Goal: Task Accomplishment & Management: Use online tool/utility

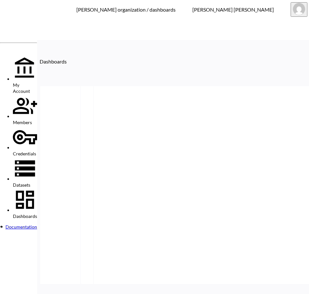
drag, startPoint x: 27, startPoint y: 125, endPoint x: 61, endPoint y: 129, distance: 33.8
click at [27, 224] on div at bounding box center [18, 224] width 37 height 0
type input "V2"
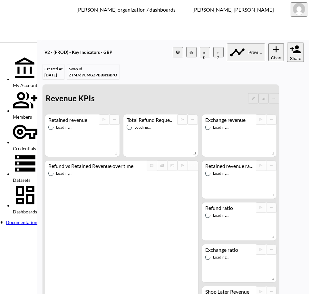
click at [287, 49] on button "Share" at bounding box center [295, 52] width 17 height 19
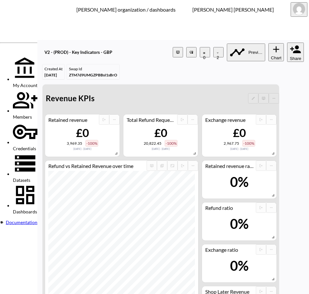
drag, startPoint x: 54, startPoint y: 77, endPoint x: 0, endPoint y: 93, distance: 56.1
click at [0, 93] on html "BI.P.EYE, Interactive Analytics Dashboards - app Zach Bailet organization / das…" at bounding box center [154, 147] width 309 height 294
paste input "Chance Running"
type input "Chance Running"
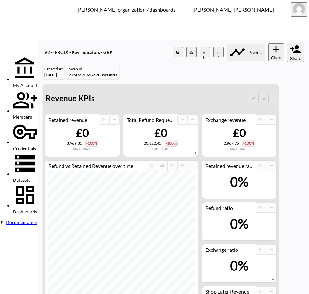
click at [105, 186] on span "swap_id" at bounding box center [130, 183] width 52 height 5
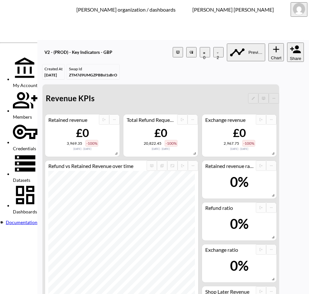
type input "swap_id"
click at [177, 159] on body "BI.P.EYE, Interactive Analytics Dashboards - app Zach Bailet organization / das…" at bounding box center [154, 147] width 309 height 294
type input "is"
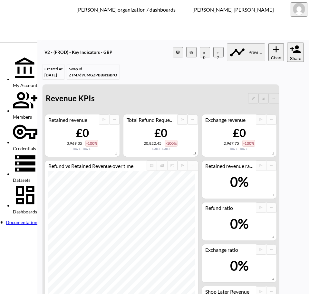
paste input "kk2gmnsdslZMijYQ45cL"
type input "kk2gmnsdslZMijYQ45cL"
click at [0, 86] on html "BI.P.EYE, Interactive Analytics Dashboards - app Zach Bailet organization / das…" at bounding box center [154, 147] width 309 height 294
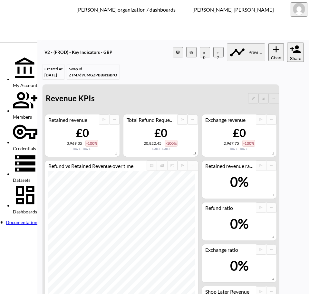
click at [37, 209] on span "Dashboards" at bounding box center [25, 211] width 24 height 5
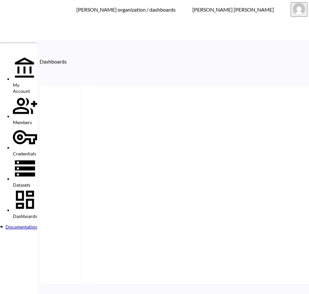
type input "v2"
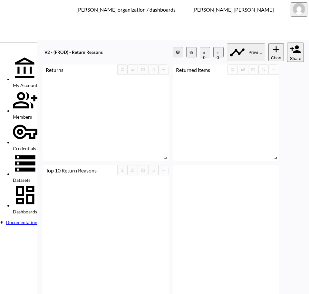
click at [287, 43] on button "Share" at bounding box center [295, 52] width 17 height 19
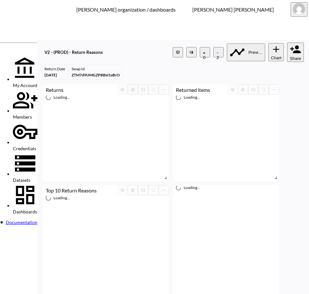
drag, startPoint x: 0, startPoint y: 88, endPoint x: 0, endPoint y: 94, distance: 6.1
click at [0, 94] on html "BI.P.EYE, Interactive Analytics Dashboards - app Zach Bailet organization / das…" at bounding box center [154, 147] width 309 height 294
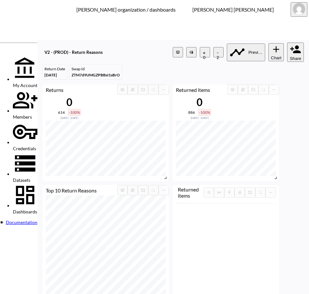
paste input "Chance Running"
type input "Chance Running"
drag, startPoint x: 131, startPoint y: 109, endPoint x: 192, endPoint y: 105, distance: 61.1
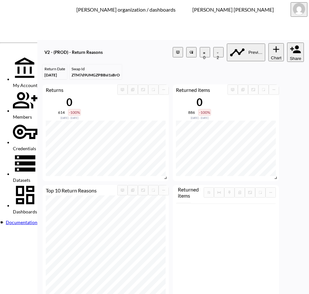
drag, startPoint x: 126, startPoint y: 157, endPoint x: 86, endPoint y: 163, distance: 41.1
type input "id"
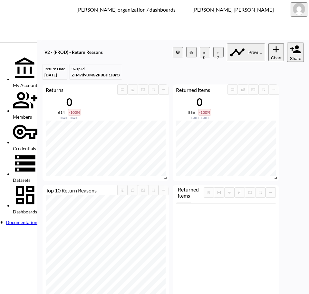
drag, startPoint x: 105, startPoint y: 159, endPoint x: 79, endPoint y: 169, distance: 28.0
type input "swap"
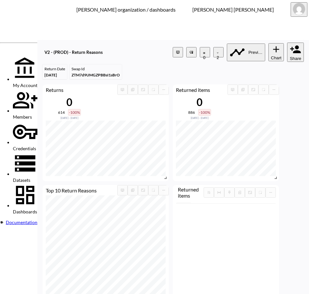
type input "id"
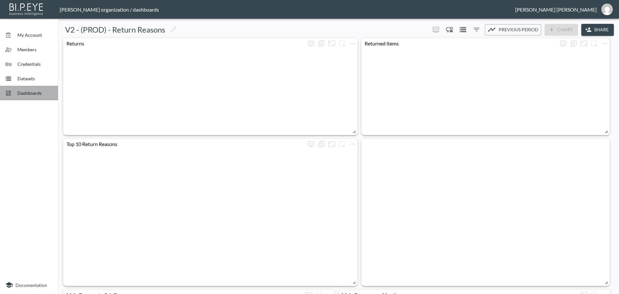
click at [19, 92] on span "Dashboards" at bounding box center [34, 93] width 35 height 7
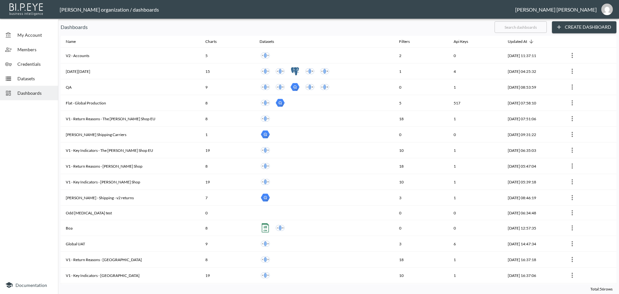
click at [512, 30] on input "text" at bounding box center [521, 27] width 52 height 16
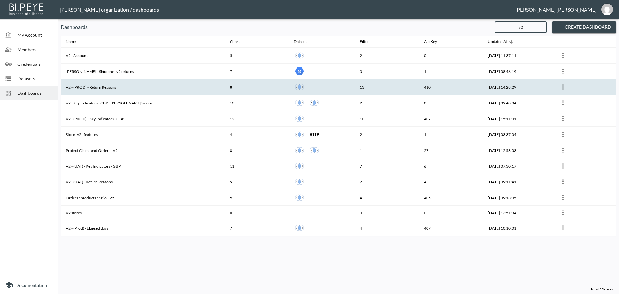
type input "v2"
click at [131, 90] on th "V2 - (PROD) - Return Reasons" at bounding box center [143, 87] width 164 height 16
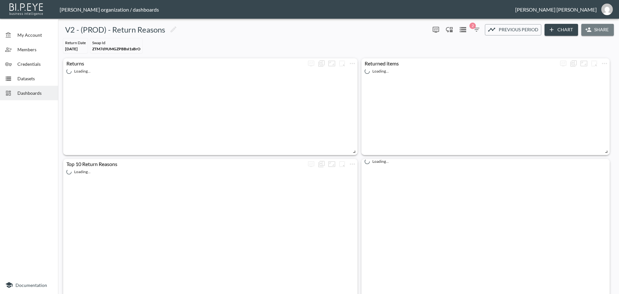
click at [592, 31] on button "Share" at bounding box center [597, 30] width 33 height 12
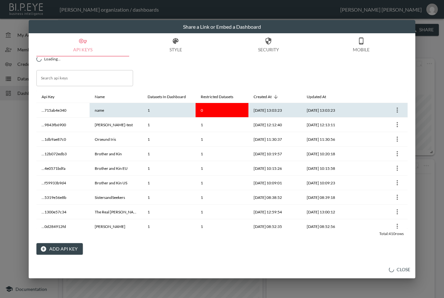
click at [396, 111] on icon "more" at bounding box center [398, 110] width 8 height 8
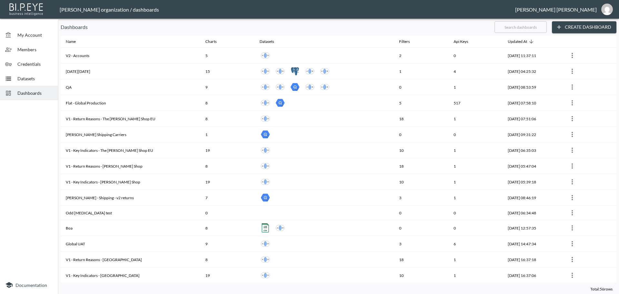
click at [533, 31] on input "text" at bounding box center [521, 27] width 52 height 16
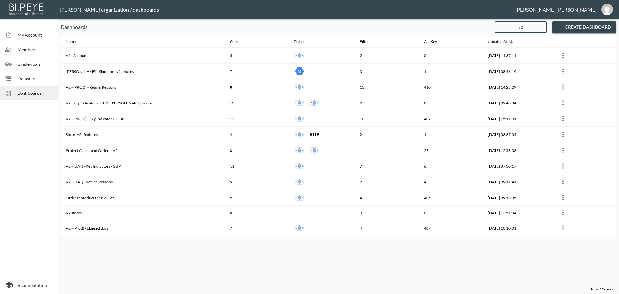
type input "V2"
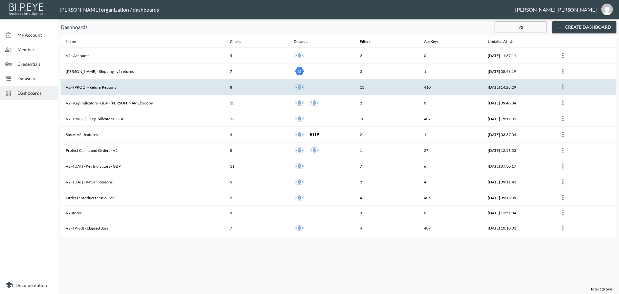
click at [128, 87] on th "V2 - (PROD) - Return Reasons" at bounding box center [143, 87] width 164 height 16
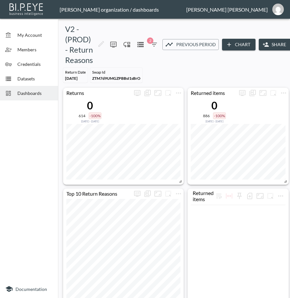
click at [270, 45] on button "Share" at bounding box center [275, 45] width 33 height 12
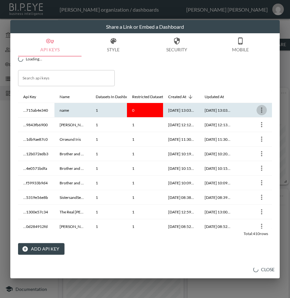
click at [258, 111] on icon "more" at bounding box center [262, 110] width 8 height 8
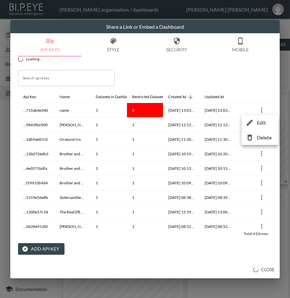
click at [258, 135] on p "Delete" at bounding box center [264, 138] width 15 height 8
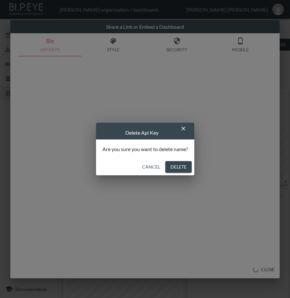
click at [176, 164] on button "Delete" at bounding box center [178, 167] width 26 height 12
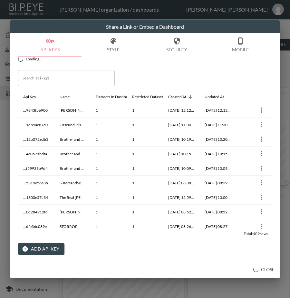
click at [42, 248] on button "Add API Key" at bounding box center [41, 249] width 46 height 12
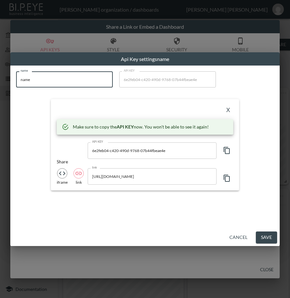
click at [55, 84] on input "name" at bounding box center [64, 79] width 97 height 16
click at [0, 84] on html "BI.P.EYE, Interactive Analytics Dashboards - app [PERSON_NAME] organization / d…" at bounding box center [145, 149] width 290 height 298
paste input "Chance Running"
type input "Chance Running"
click at [225, 151] on icon "button" at bounding box center [227, 150] width 8 height 8
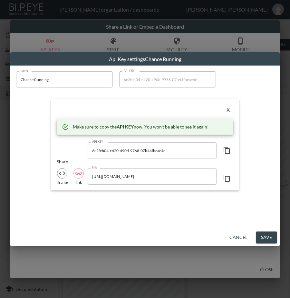
click at [155, 113] on div "X" at bounding box center [145, 110] width 177 height 10
click at [225, 111] on button "X" at bounding box center [228, 110] width 10 height 10
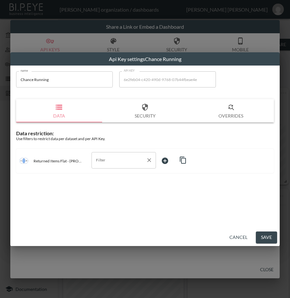
click at [102, 157] on input "Filter" at bounding box center [118, 160] width 49 height 10
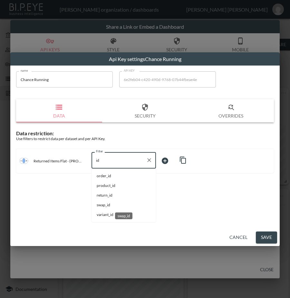
click at [105, 206] on span "swap_id" at bounding box center [124, 205] width 54 height 6
type input "swap_id"
click at [170, 159] on body "BI.P.EYE, Interactive Analytics Dashboards - app [PERSON_NAME] organization / d…" at bounding box center [145, 149] width 290 height 298
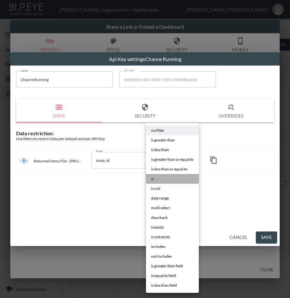
click at [155, 177] on li "is" at bounding box center [172, 179] width 53 height 10
type input "is"
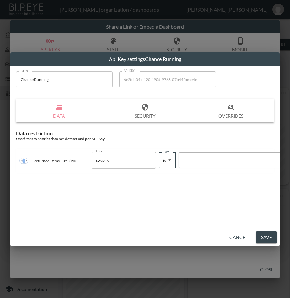
click at [211, 161] on div at bounding box center [237, 160] width 110 height 6
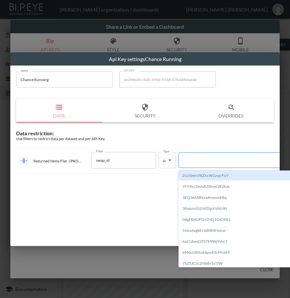
paste input "kk2gmnsdslZMijYQ45cL"
type input "kk2gmnsdslZMijYQ45cL"
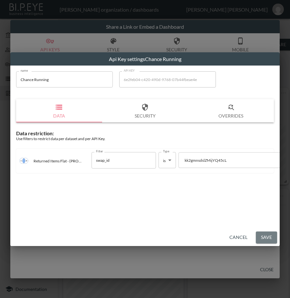
click at [267, 240] on button "Save" at bounding box center [266, 237] width 21 height 12
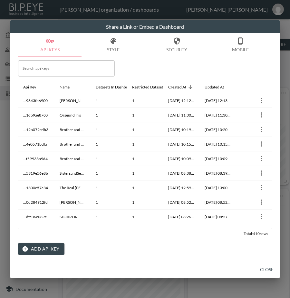
click at [268, 268] on button "Close" at bounding box center [267, 269] width 21 height 12
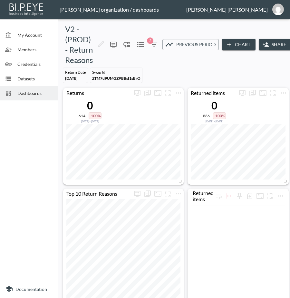
click at [30, 94] on span "Dashboards" at bounding box center [34, 93] width 35 height 7
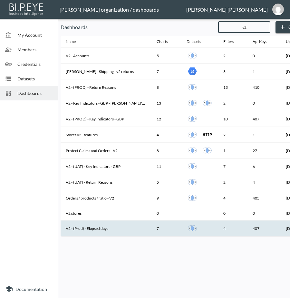
type input "v2"
click at [100, 228] on th "V2 - (Prod) - Elapsed days" at bounding box center [106, 228] width 91 height 16
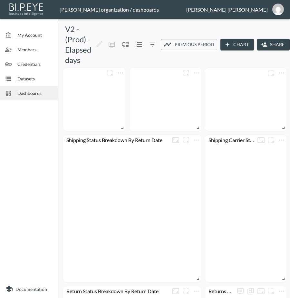
click at [267, 45] on icon "button" at bounding box center [264, 44] width 6 height 6
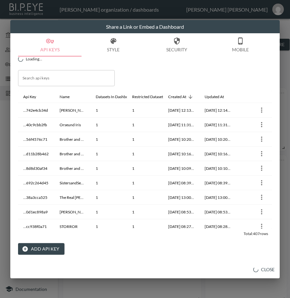
click at [45, 246] on button "Add API Key" at bounding box center [41, 249] width 46 height 12
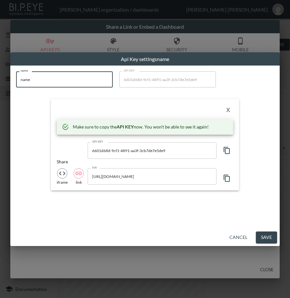
drag, startPoint x: 72, startPoint y: 75, endPoint x: 0, endPoint y: 99, distance: 76.3
click at [0, 99] on html "BI.P.EYE, Interactive Analytics Dashboards - app [PERSON_NAME] organization / d…" at bounding box center [145, 149] width 290 height 298
paste input "Chance Running"
type input "Chance Running"
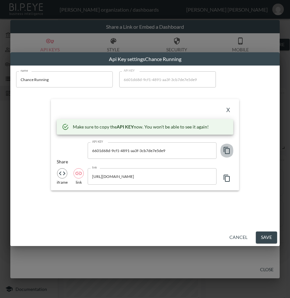
click at [229, 152] on icon "button" at bounding box center [227, 150] width 6 height 7
click at [146, 114] on div "X" at bounding box center [145, 110] width 177 height 10
drag, startPoint x: 156, startPoint y: 110, endPoint x: 188, endPoint y: 108, distance: 32.0
click at [156, 110] on div "X" at bounding box center [145, 110] width 177 height 10
click at [227, 110] on button "X" at bounding box center [228, 110] width 10 height 10
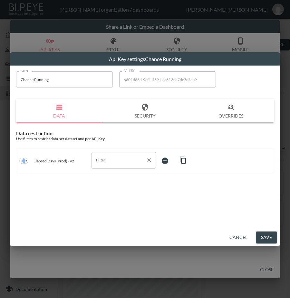
click at [112, 161] on input "Filter" at bounding box center [118, 160] width 49 height 10
click at [107, 184] on span "swap_id" at bounding box center [124, 186] width 54 height 6
type input "swap_id"
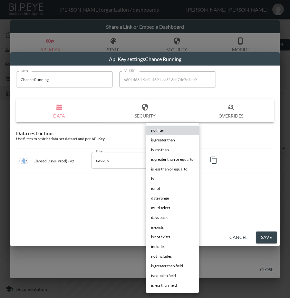
click at [168, 160] on body "BI.P.EYE, Interactive Analytics Dashboards - app [PERSON_NAME] organization / d…" at bounding box center [145, 149] width 290 height 298
click at [166, 180] on li "is" at bounding box center [172, 179] width 53 height 10
type input "is"
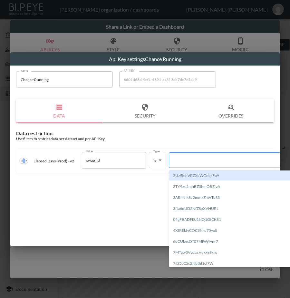
click at [216, 162] on div at bounding box center [228, 160] width 110 height 6
paste input "kk2gmnsdslZMijYQ45cL"
type input "kk2gmnsdslZMijYQ45cL"
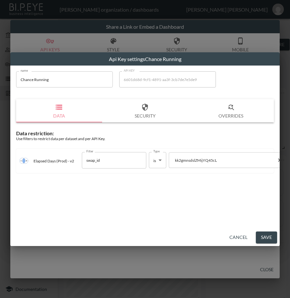
click at [270, 236] on button "Save" at bounding box center [266, 237] width 21 height 12
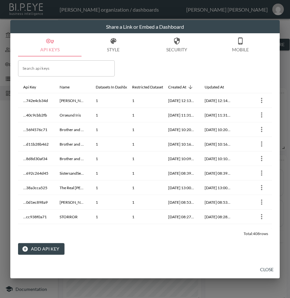
click at [263, 268] on button "Close" at bounding box center [267, 269] width 21 height 12
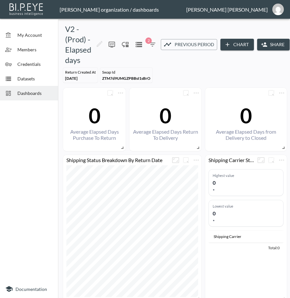
click at [27, 93] on span "Dashboards" at bounding box center [34, 93] width 35 height 7
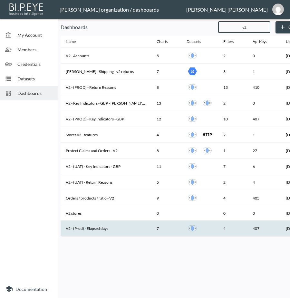
type input "v2"
click at [111, 226] on th "V2 - (Prod) - Elapsed days" at bounding box center [106, 228] width 91 height 16
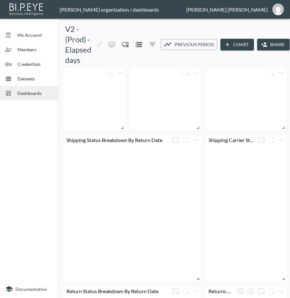
click at [274, 42] on button "Share" at bounding box center [273, 45] width 33 height 12
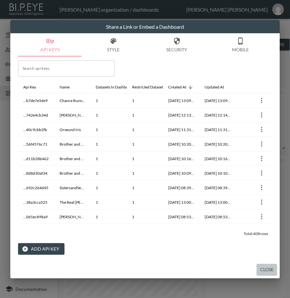
click at [264, 268] on button "Close" at bounding box center [267, 269] width 21 height 12
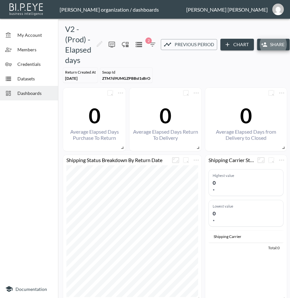
click at [26, 89] on div "Dashboards" at bounding box center [29, 93] width 58 height 15
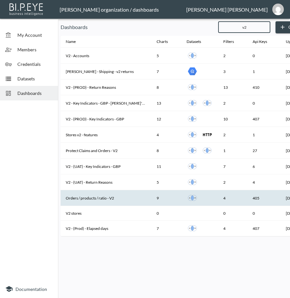
type input "v2"
click at [114, 202] on th "Orders / products / ratio - V2" at bounding box center [106, 198] width 91 height 16
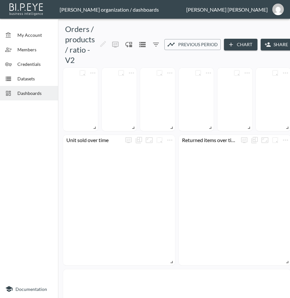
click at [276, 45] on button "Share" at bounding box center [277, 45] width 33 height 12
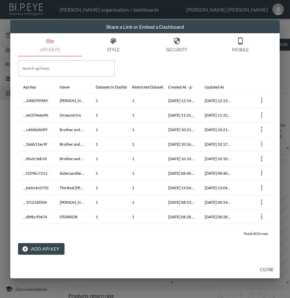
click at [143, 66] on div "Search api keys Search api keys Api Key Name Datasets In Dashboard Restricted D…" at bounding box center [145, 155] width 254 height 198
click at [23, 245] on icon "button" at bounding box center [25, 248] width 6 height 6
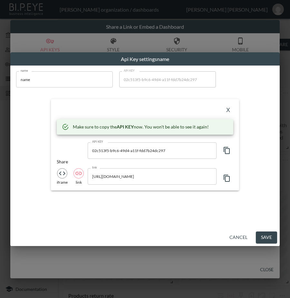
click at [78, 84] on input "name" at bounding box center [64, 79] width 97 height 16
drag, startPoint x: 23, startPoint y: 85, endPoint x: 4, endPoint y: 87, distance: 18.5
click at [5, 87] on div "Api Key settings name name name name API KEY 02c513f5-b9c6-49d4-a11f-fdd7b24dc2…" at bounding box center [145, 149] width 290 height 298
paste input "Chance Running"
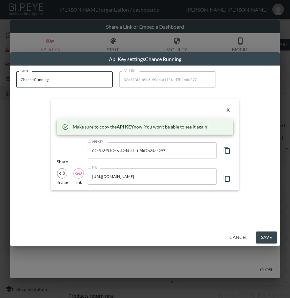
type input "Chance Running"
click at [226, 147] on icon "button" at bounding box center [227, 150] width 6 height 7
click at [144, 108] on div "X" at bounding box center [145, 110] width 177 height 10
click at [228, 110] on button "X" at bounding box center [228, 110] width 10 height 10
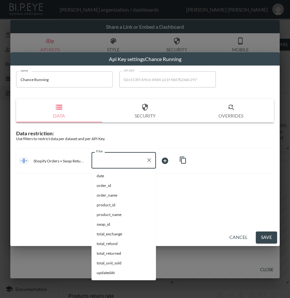
click at [120, 158] on input "Filter" at bounding box center [118, 160] width 49 height 10
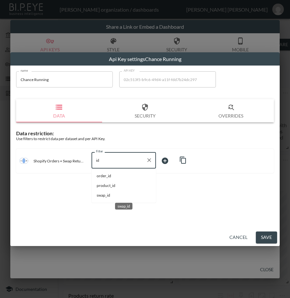
click at [112, 195] on span "swap_id" at bounding box center [124, 195] width 54 height 6
type input "swap_id"
click at [169, 162] on body "BI.P.EYE, Interactive Analytics Dashboards - app Zach Bailet organization / das…" at bounding box center [145, 149] width 290 height 298
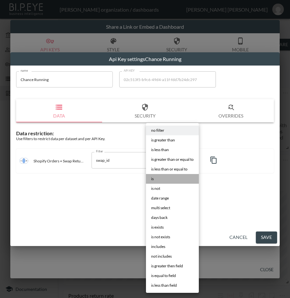
click at [164, 174] on li "is" at bounding box center [172, 179] width 53 height 10
type input "is"
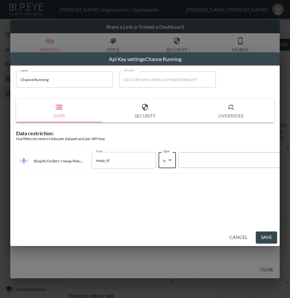
click at [210, 159] on div at bounding box center [237, 160] width 110 height 6
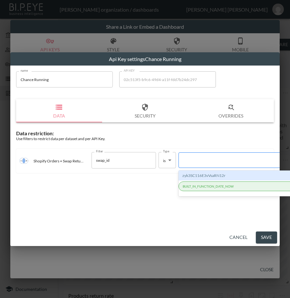
paste input "kk2gmnsdslZMijYQ45cL"
type input "kk2gmnsdslZMijYQ45cL"
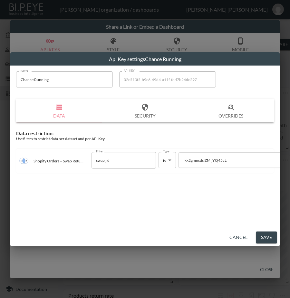
click at [267, 236] on button "Save" at bounding box center [266, 237] width 21 height 12
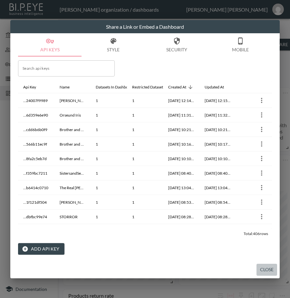
click at [266, 269] on button "Close" at bounding box center [267, 269] width 21 height 12
